Goal: Find specific page/section: Find specific page/section

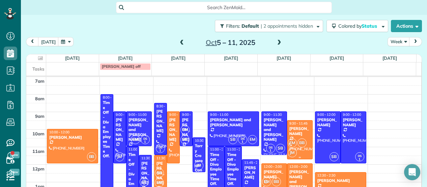
scroll to position [23, 0]
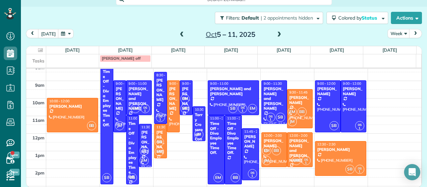
click at [179, 35] on span at bounding box center [181, 35] width 7 height 6
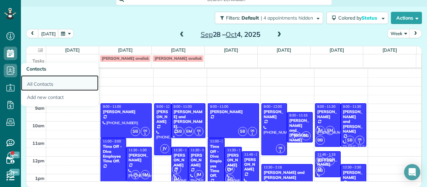
click at [42, 82] on link "All Contacts" at bounding box center [60, 83] width 78 height 16
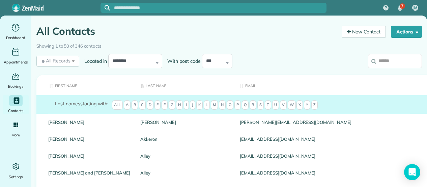
click at [135, 106] on span "B" at bounding box center [134, 104] width 6 height 9
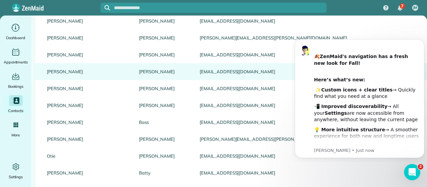
scroll to position [0, 1]
click at [140, 69] on link "Barrales-Saylor" at bounding box center [165, 71] width 51 height 5
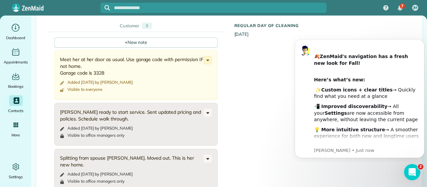
scroll to position [259, 0]
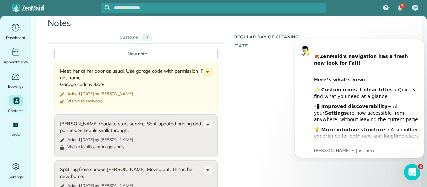
click at [408, 29] on div "Notes" at bounding box center [228, 21] width 373 height 20
click at [418, 28] on div "All Contacts Actions Edit Add Appointment Recent Activity Send Email Show Past …" at bounding box center [228, 113] width 395 height 715
click at [420, 41] on button "Dismiss notification" at bounding box center [422, 41] width 9 height 9
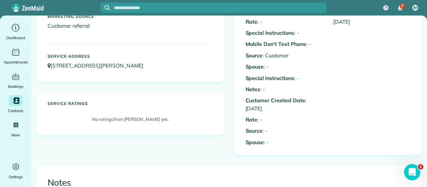
scroll to position [0, 0]
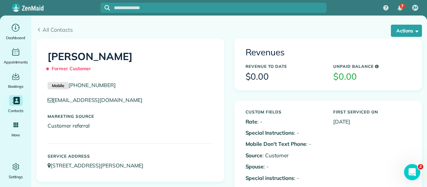
click at [11, 105] on icon "Main" at bounding box center [15, 100] width 9 height 9
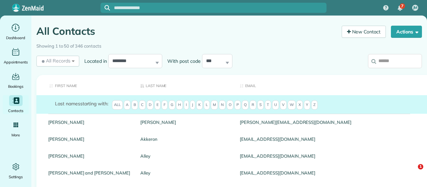
click at [258, 105] on span "S" at bounding box center [260, 104] width 6 height 9
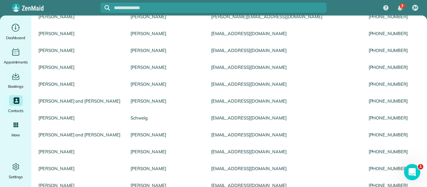
scroll to position [0, 10]
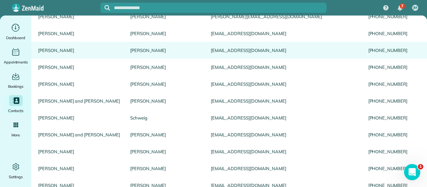
click at [81, 48] on link "Chris" at bounding box center [79, 50] width 82 height 5
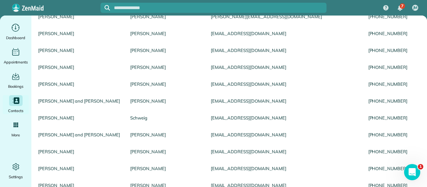
scroll to position [72, 0]
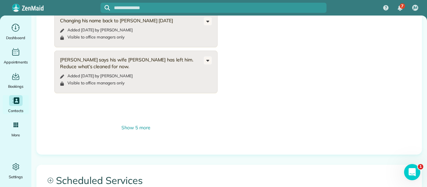
scroll to position [400, 0]
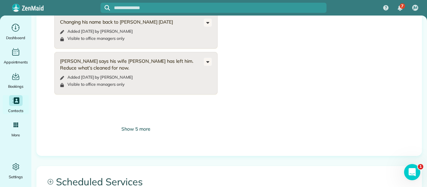
click at [132, 131] on div "Show 5 more" at bounding box center [135, 128] width 163 height 7
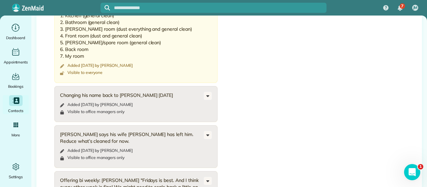
scroll to position [326, 0]
click at [206, 97] on icon at bounding box center [207, 96] width 7 height 7
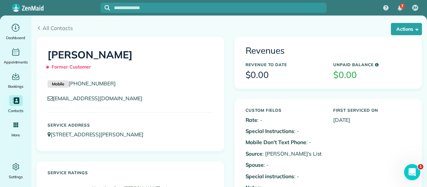
scroll to position [0, 0]
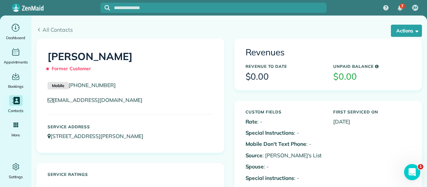
click at [15, 105] on icon "Main" at bounding box center [15, 100] width 9 height 9
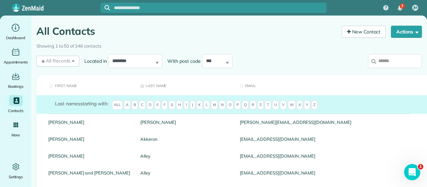
click at [185, 32] on h1 "All Contacts" at bounding box center [186, 31] width 300 height 11
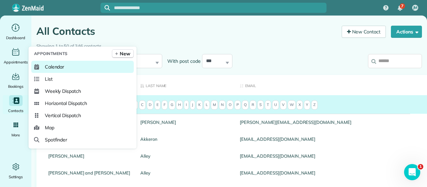
click at [48, 66] on span "Calendar" at bounding box center [55, 66] width 20 height 7
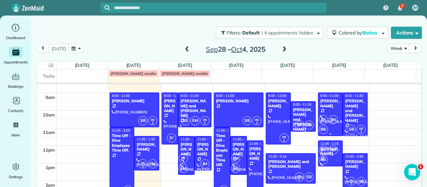
scroll to position [22, 0]
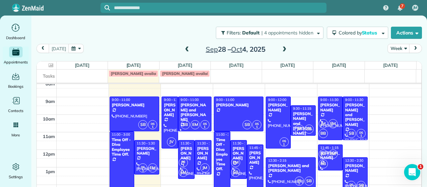
click at [280, 48] on span at bounding box center [283, 50] width 7 height 6
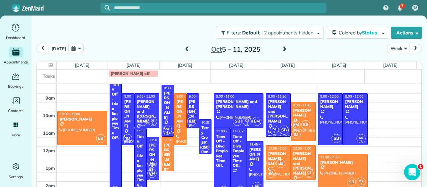
scroll to position [26, 0]
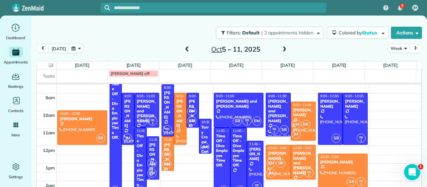
click at [183, 50] on span at bounding box center [186, 50] width 7 height 6
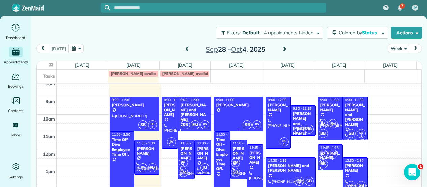
scroll to position [22, 0]
